Goal: Information Seeking & Learning: Learn about a topic

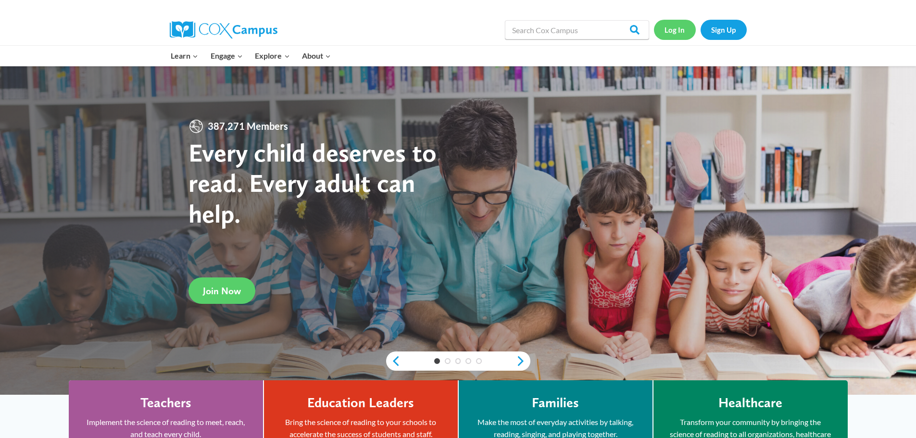
click at [676, 32] on link "Log In" at bounding box center [675, 30] width 42 height 20
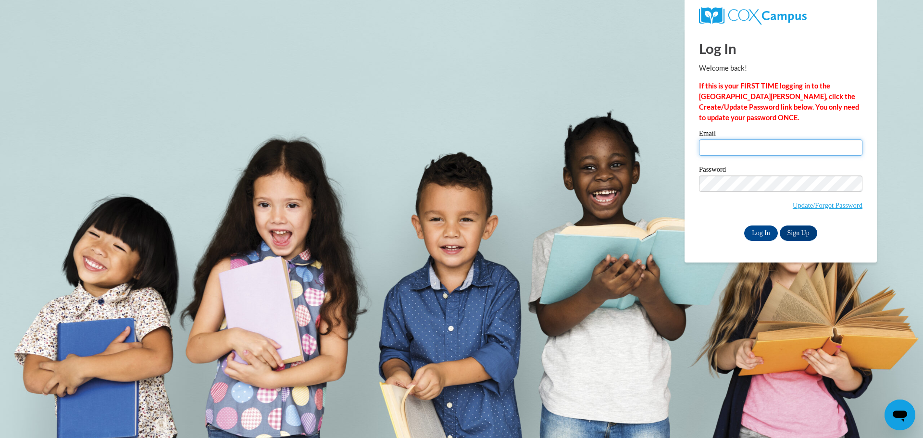
click at [701, 148] on input "Email" at bounding box center [780, 147] width 163 height 16
click at [715, 143] on input "Email" at bounding box center [780, 147] width 163 height 16
type input "tbuck@floydboe.net"
click at [744, 225] on input "Log In" at bounding box center [761, 232] width 34 height 15
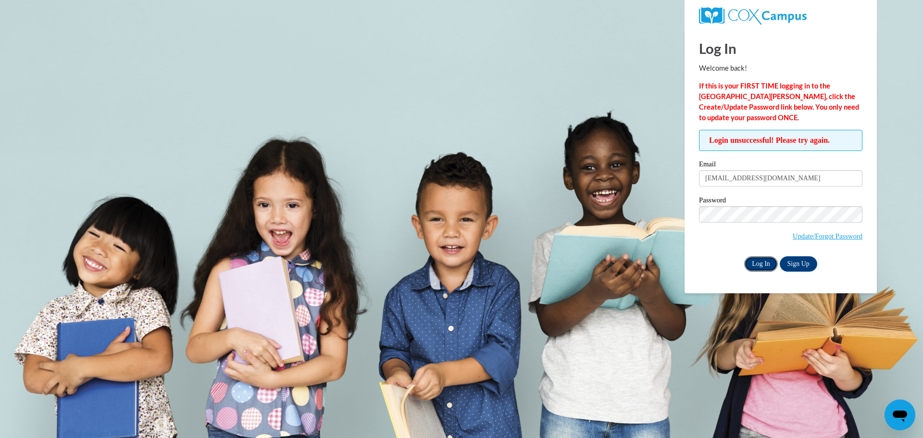
click at [753, 259] on input "Log In" at bounding box center [761, 263] width 34 height 15
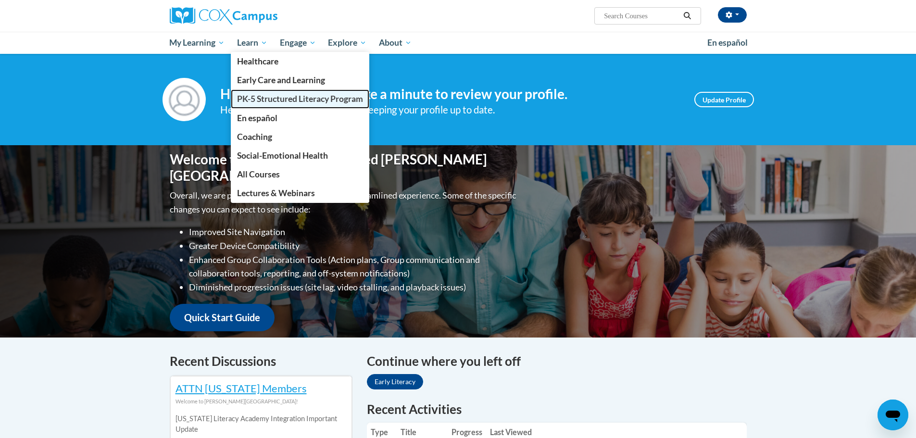
click at [255, 92] on link "PK-5 Structured Literacy Program" at bounding box center [300, 98] width 138 height 19
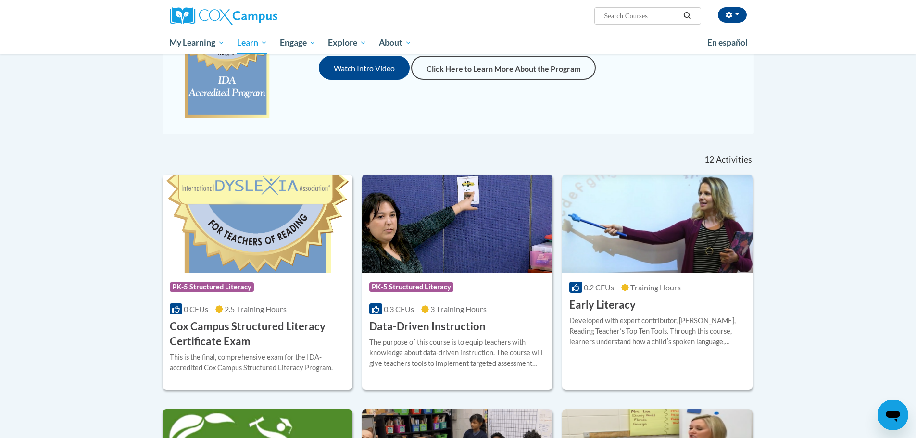
scroll to position [187, 0]
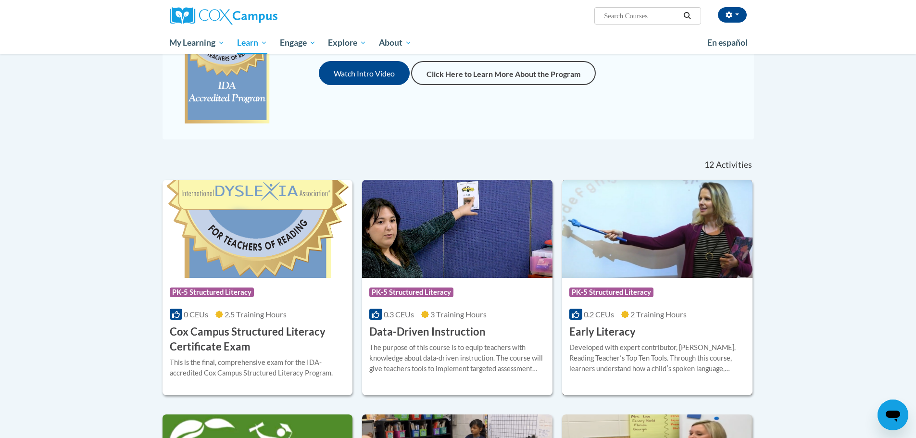
click at [602, 308] on div "Course Category: PK-5 Structured Literacy 0.2 CEUs 2 Training Hours COURSE Earl…" at bounding box center [657, 309] width 190 height 62
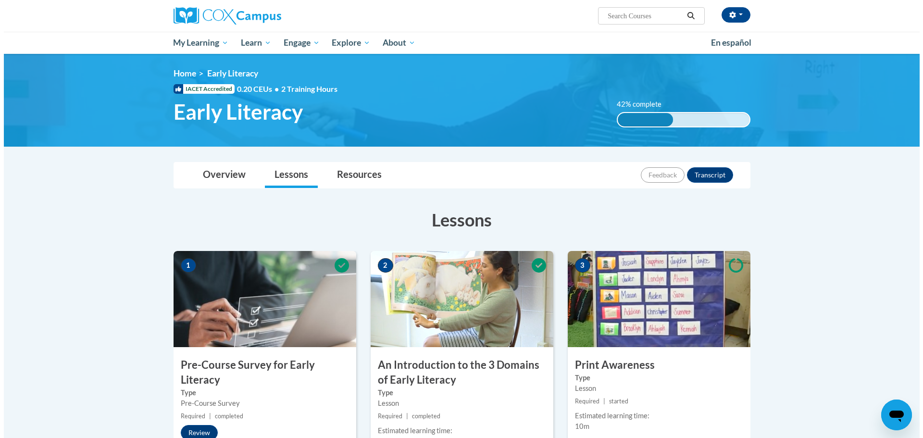
scroll to position [144, 0]
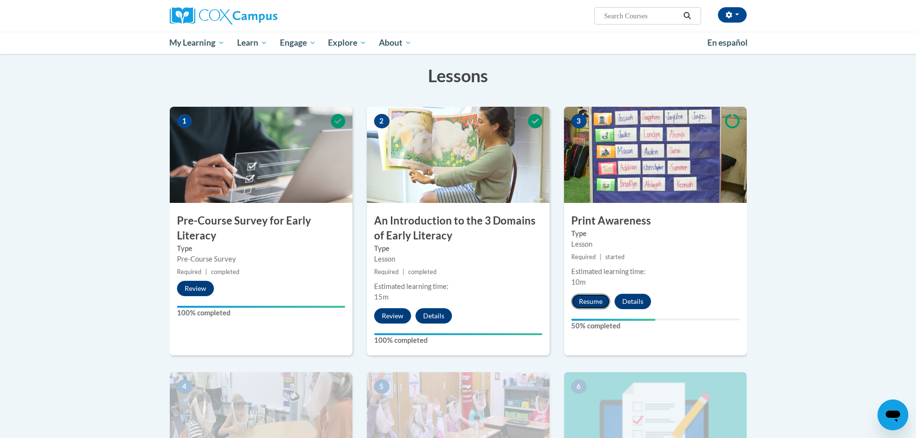
click at [579, 299] on button "Resume" at bounding box center [590, 301] width 39 height 15
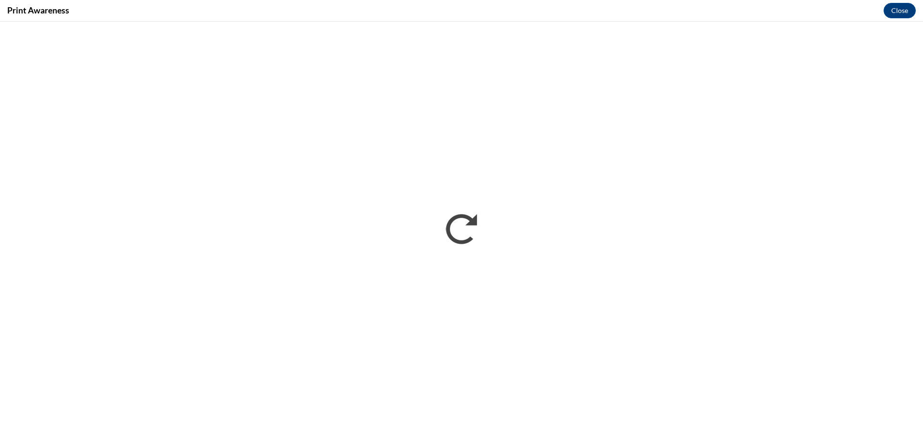
scroll to position [0, 0]
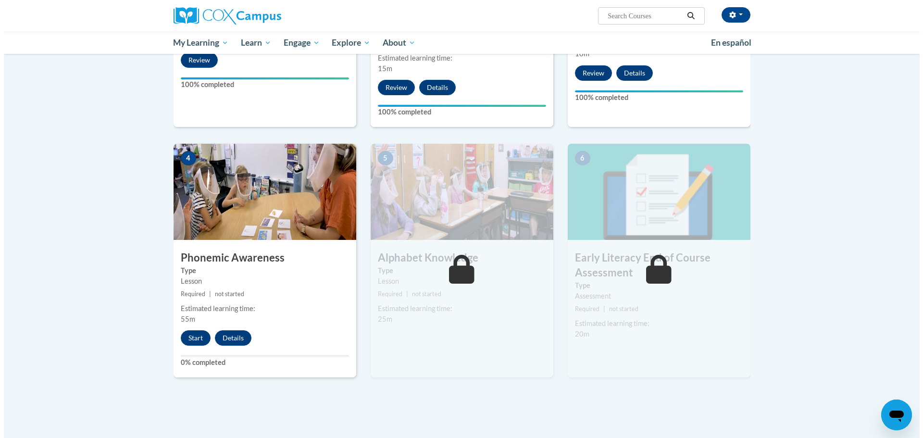
scroll to position [385, 0]
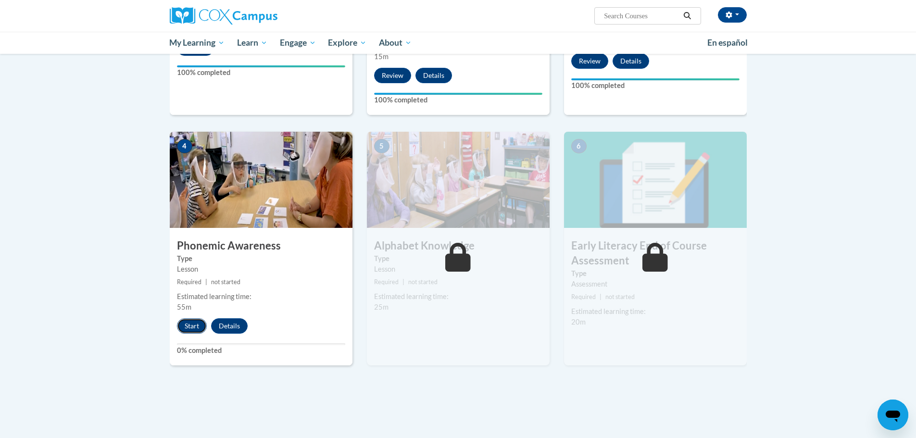
click at [199, 326] on button "Start" at bounding box center [192, 325] width 30 height 15
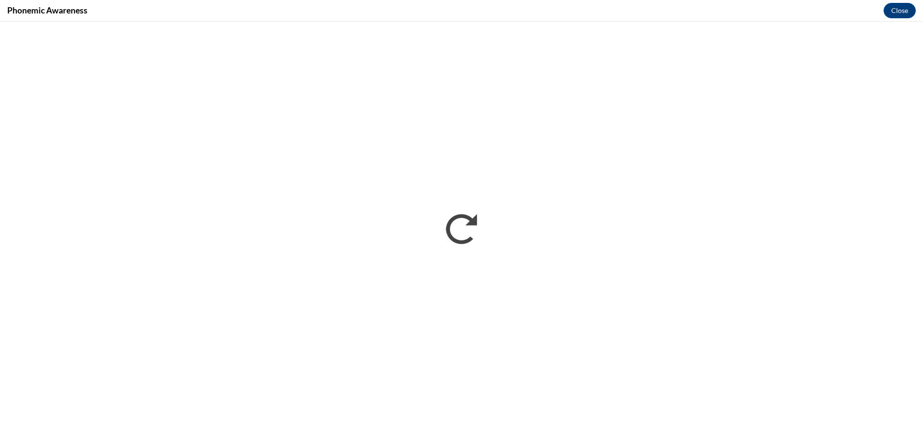
scroll to position [0, 0]
